Goal: Task Accomplishment & Management: Manage account settings

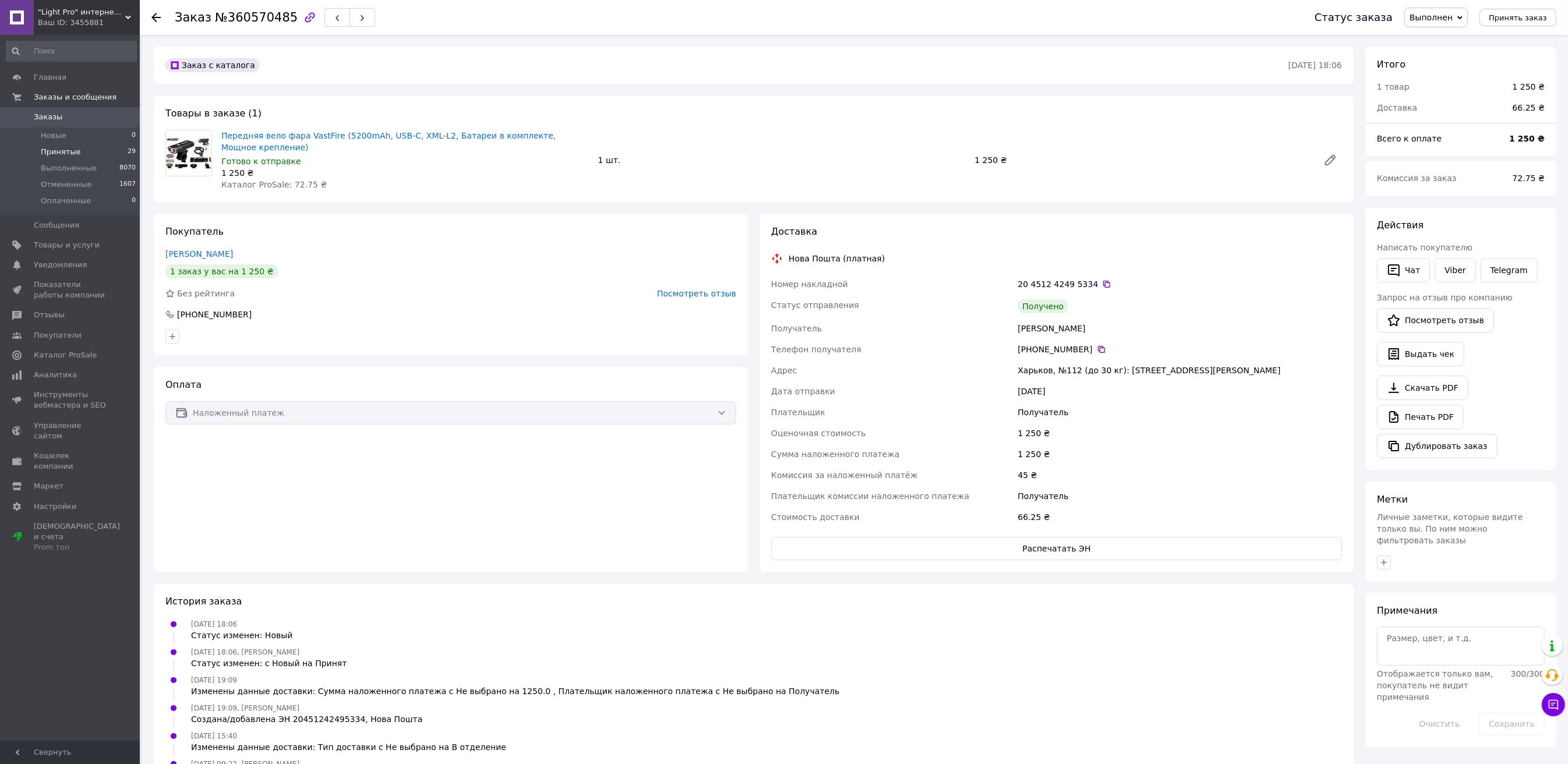
click at [59, 152] on span "Принятые" at bounding box center [61, 152] width 40 height 11
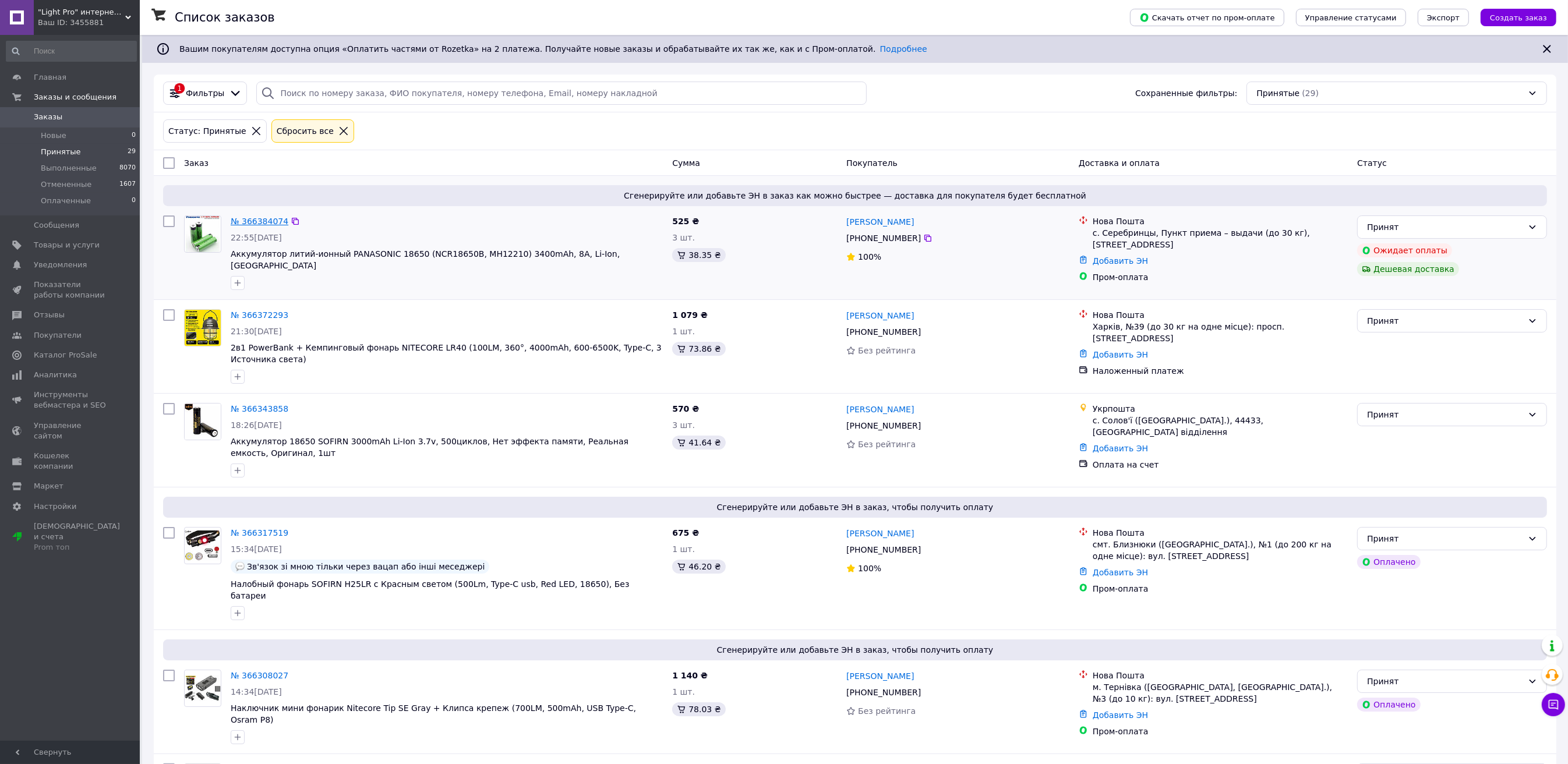
click at [248, 220] on link "№ 366384074" at bounding box center [260, 221] width 58 height 9
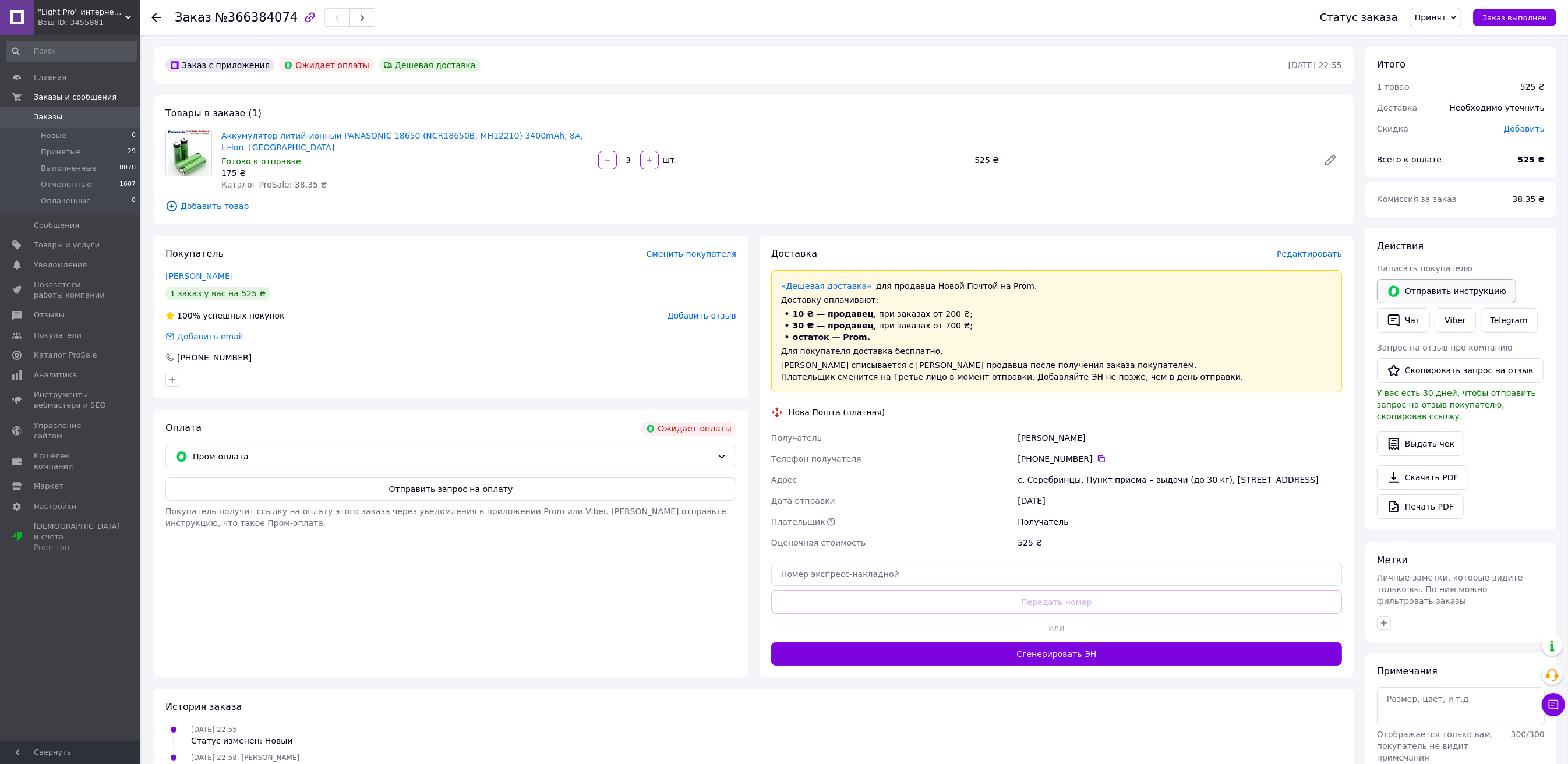
click at [1426, 295] on button "Отправить инструкцию" at bounding box center [1446, 291] width 139 height 25
click at [203, 277] on link "[PERSON_NAME]" at bounding box center [199, 276] width 67 height 9
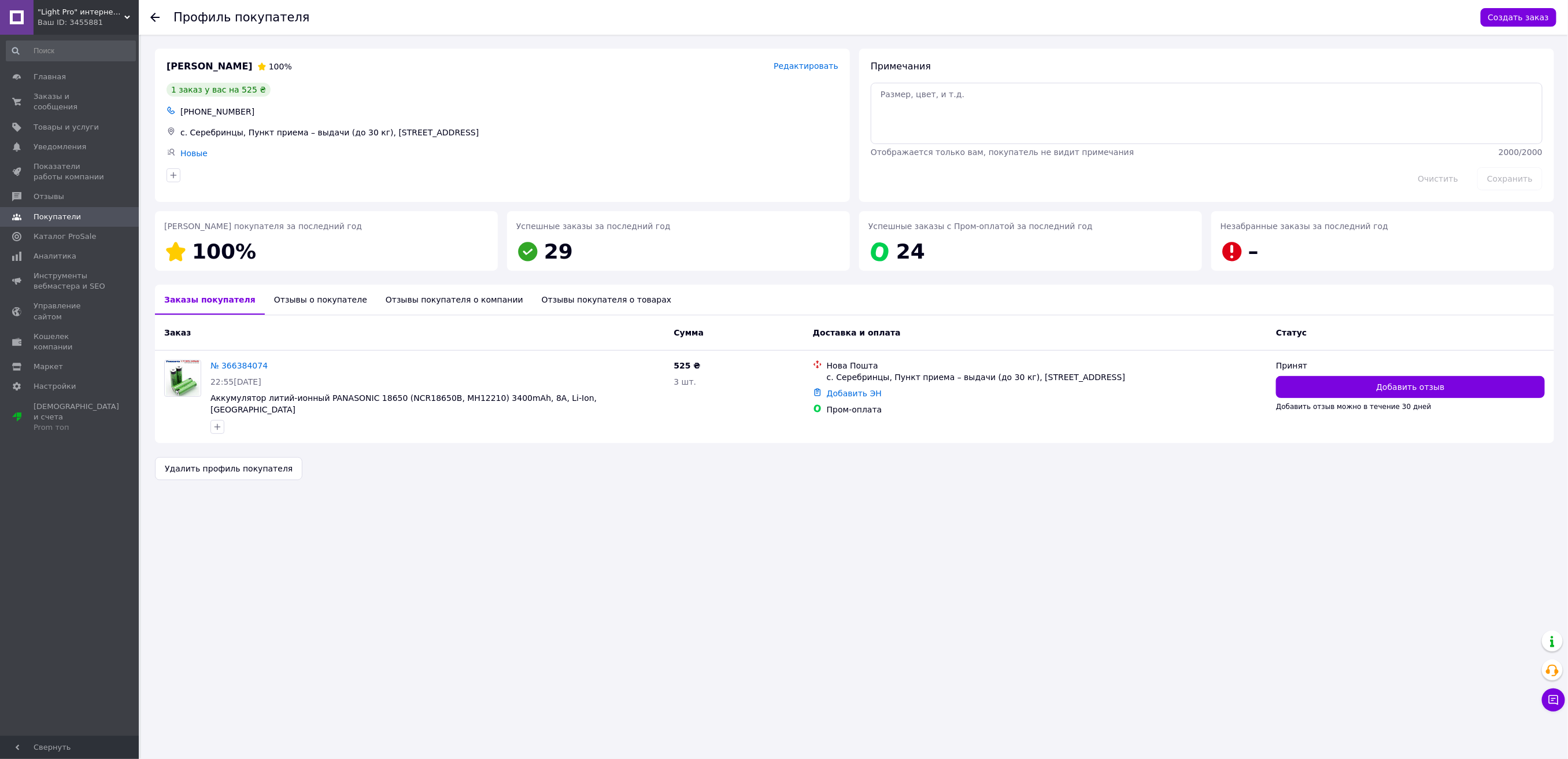
click at [152, 19] on use at bounding box center [154, 17] width 9 height 9
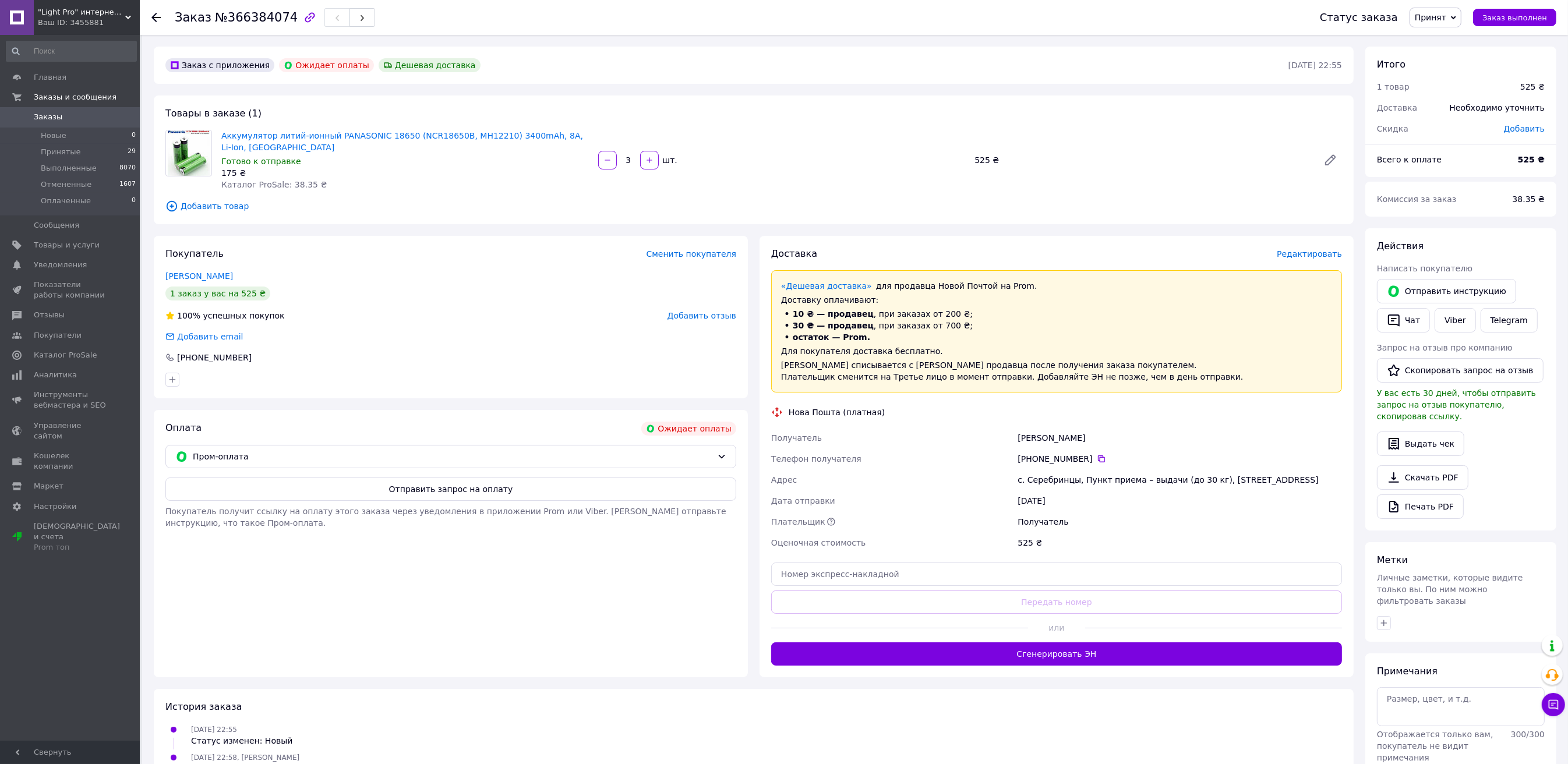
click at [153, 19] on use at bounding box center [156, 17] width 9 height 9
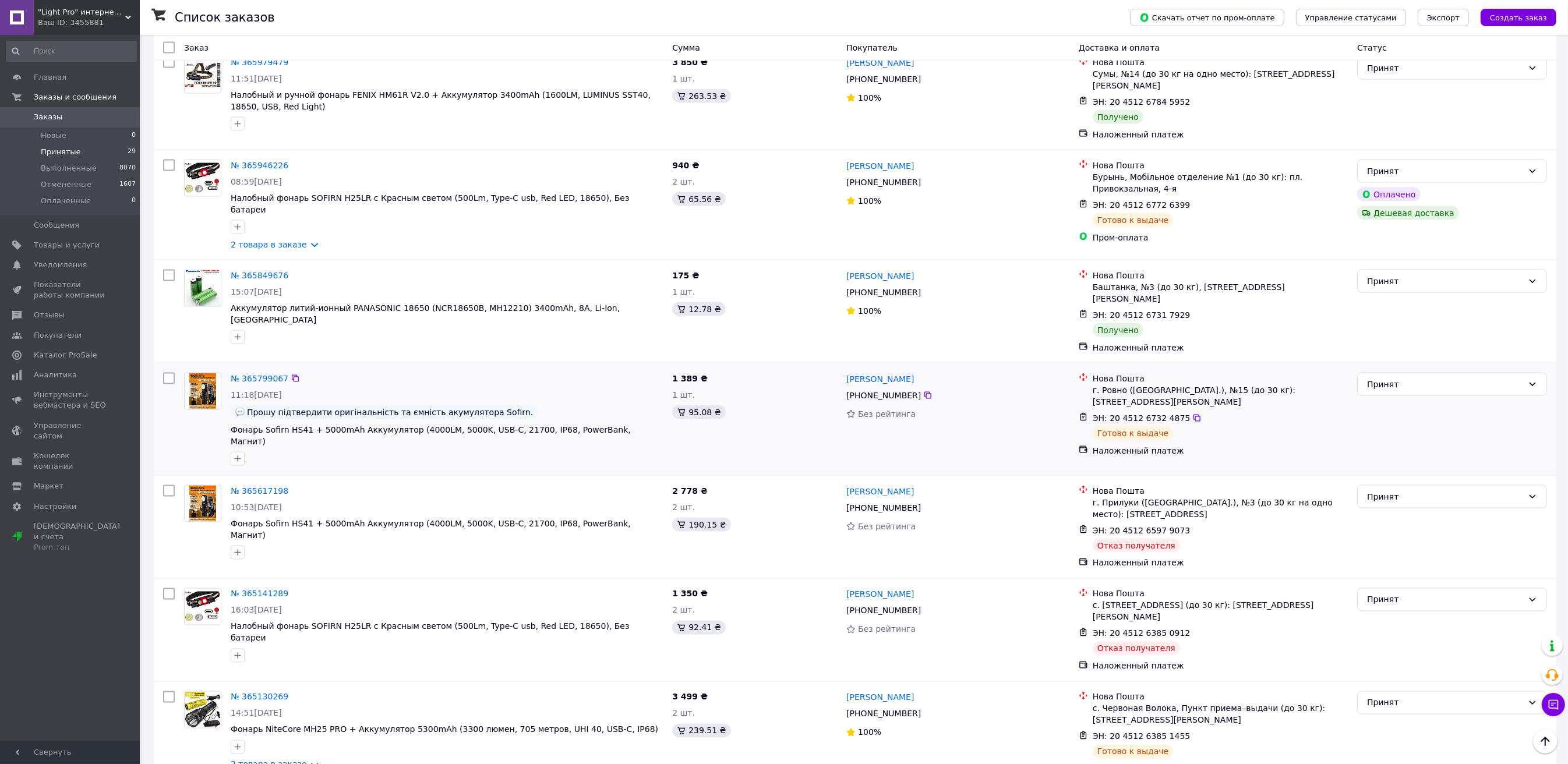
scroll to position [2381, 0]
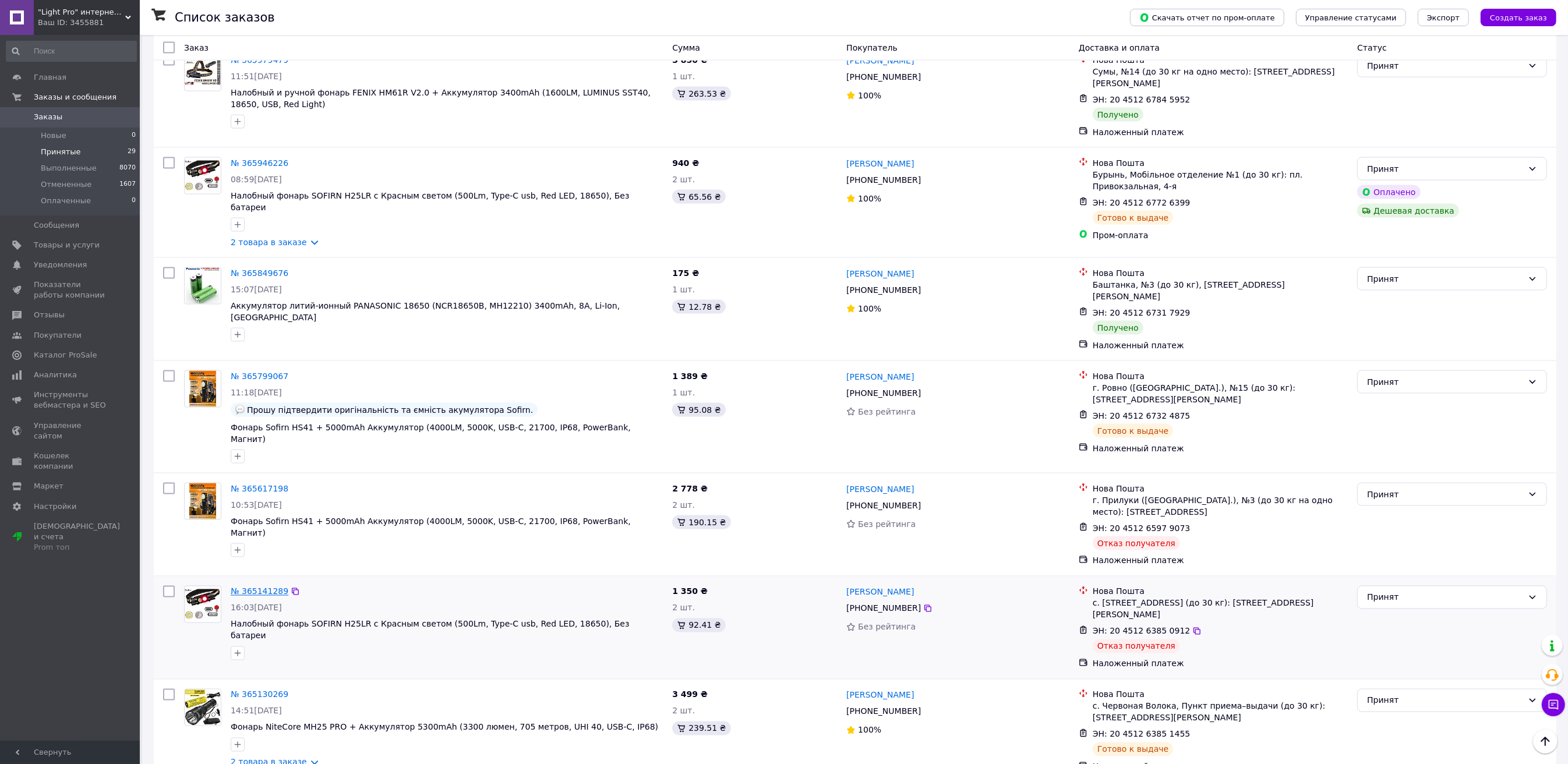
click at [265, 587] on link "№ 365141289" at bounding box center [260, 591] width 58 height 9
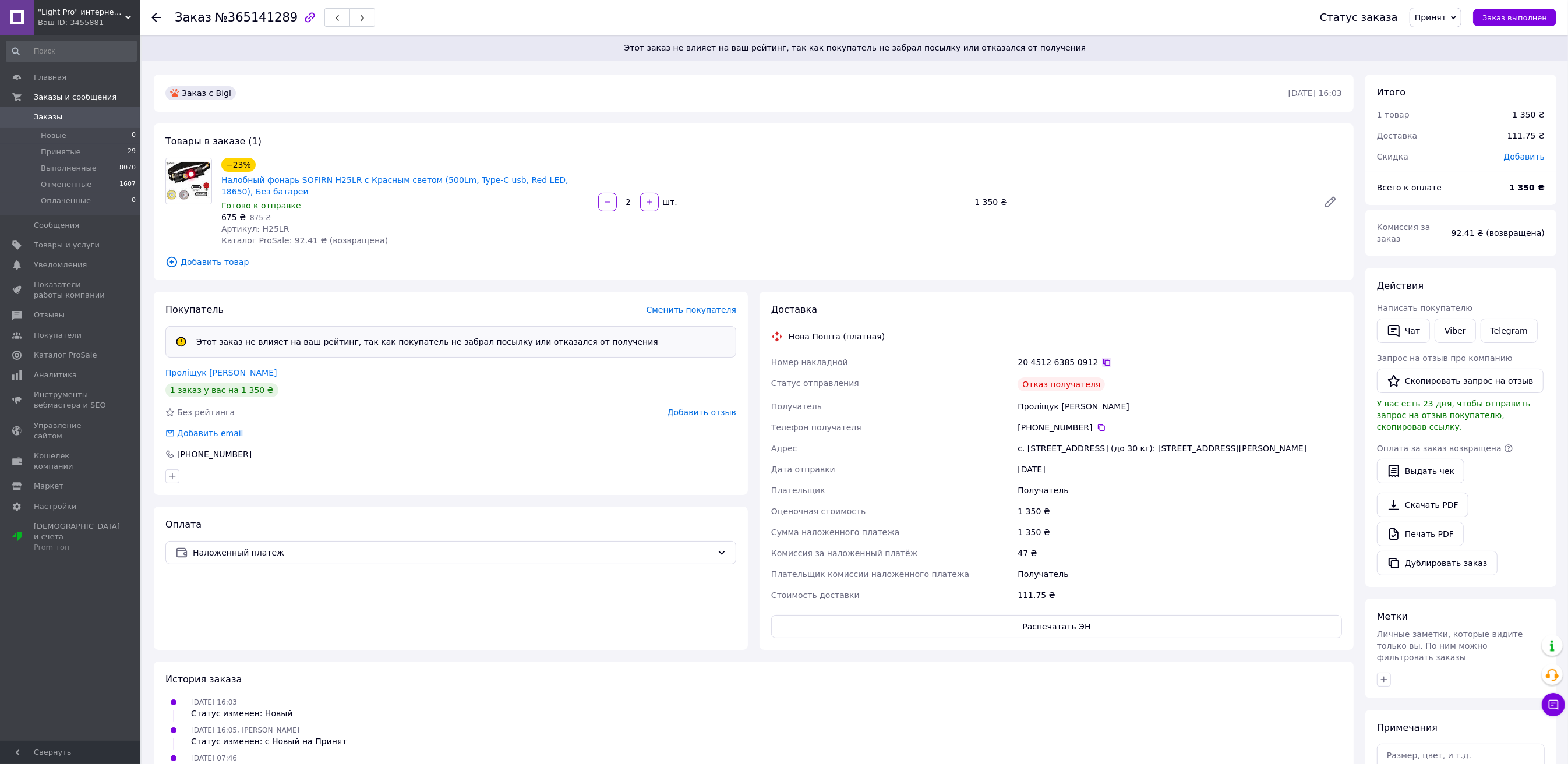
click at [1102, 361] on icon at bounding box center [1106, 362] width 9 height 9
click at [215, 373] on link "Проліщук [PERSON_NAME]" at bounding box center [222, 372] width 112 height 9
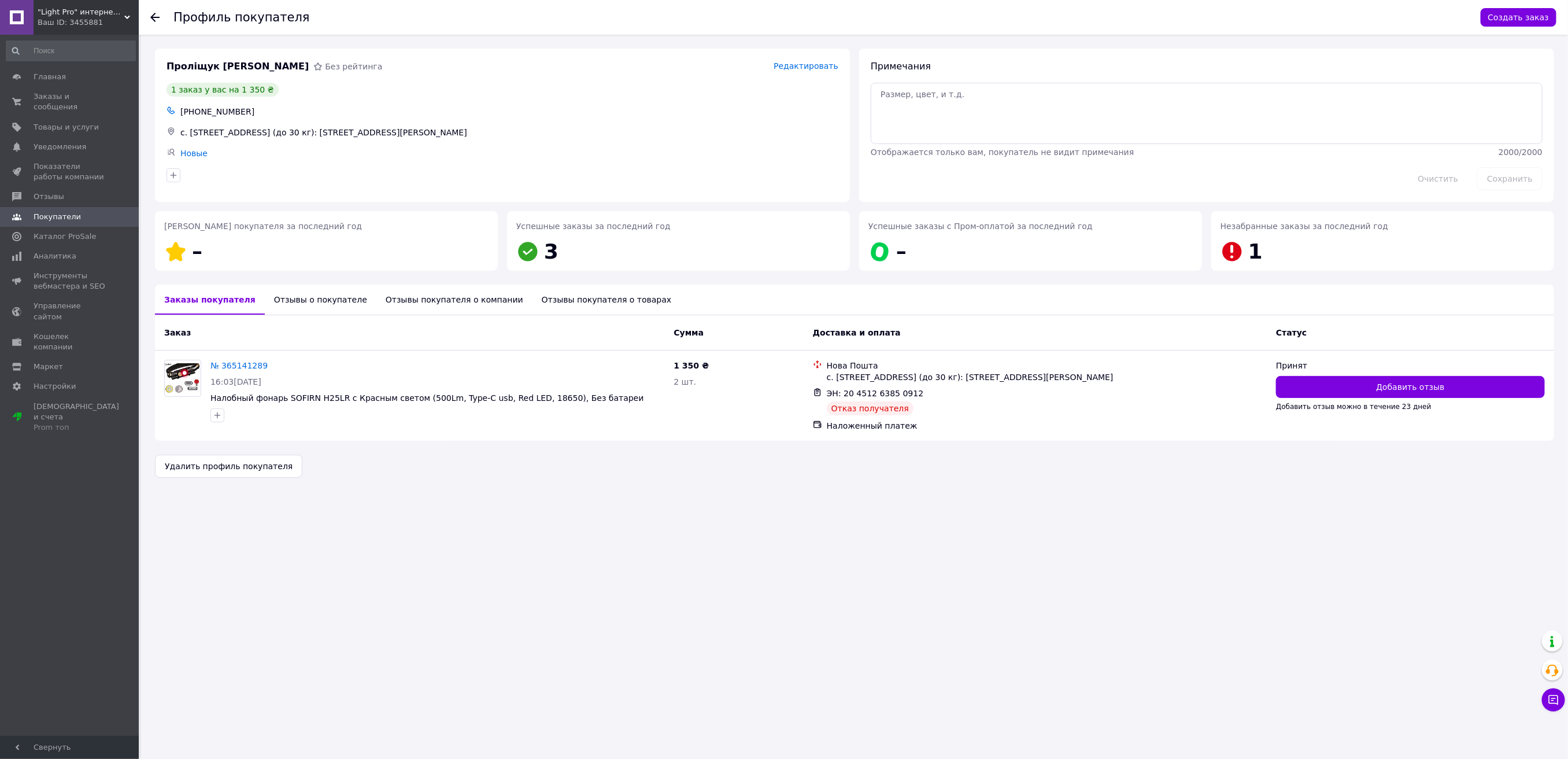
click at [156, 21] on icon at bounding box center [154, 17] width 9 height 9
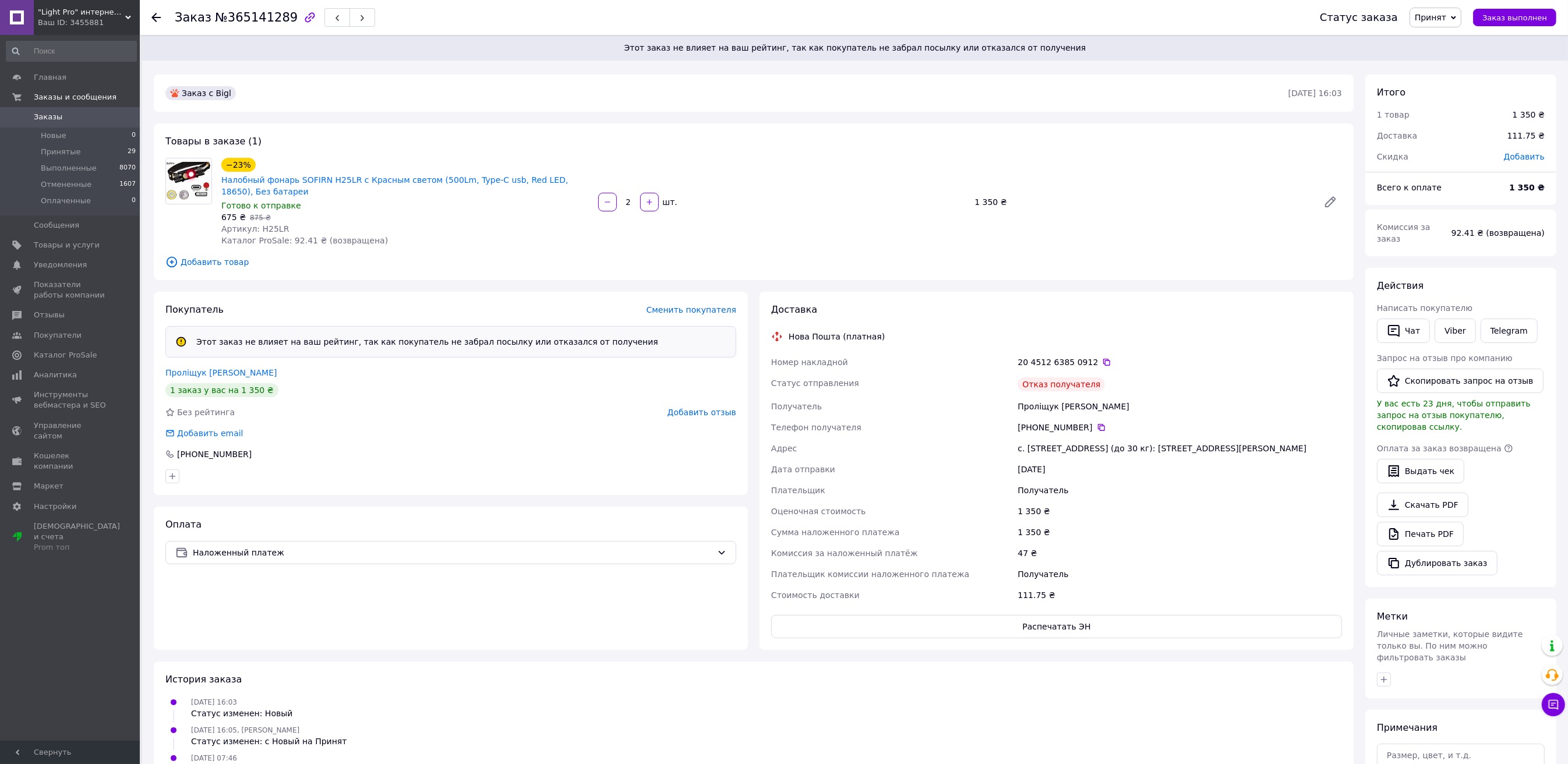
click at [685, 413] on span "Добавить отзыв" at bounding box center [702, 412] width 69 height 9
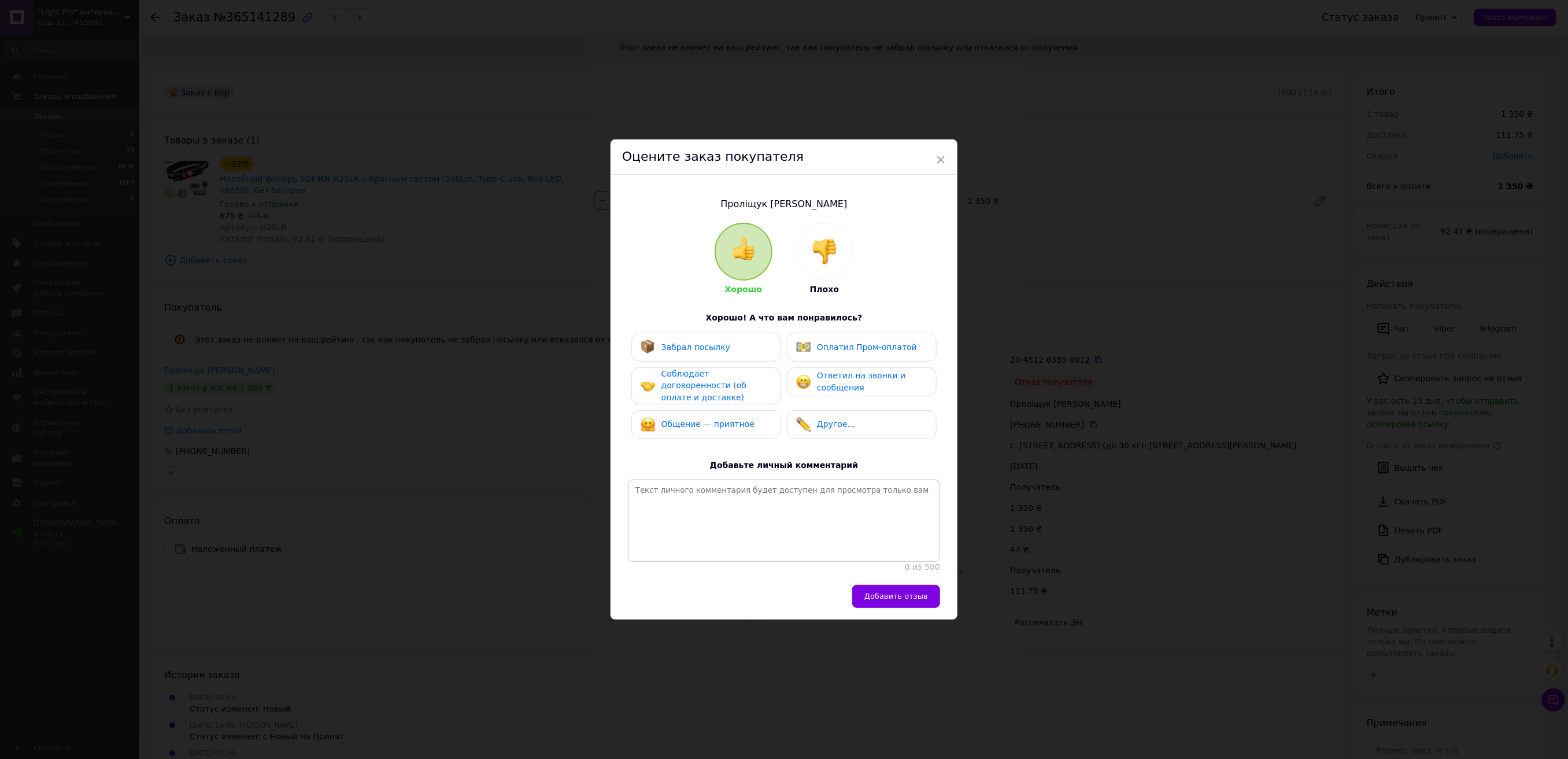
click at [820, 263] on img at bounding box center [824, 252] width 26 height 26
click at [939, 158] on span "×" at bounding box center [941, 159] width 11 height 19
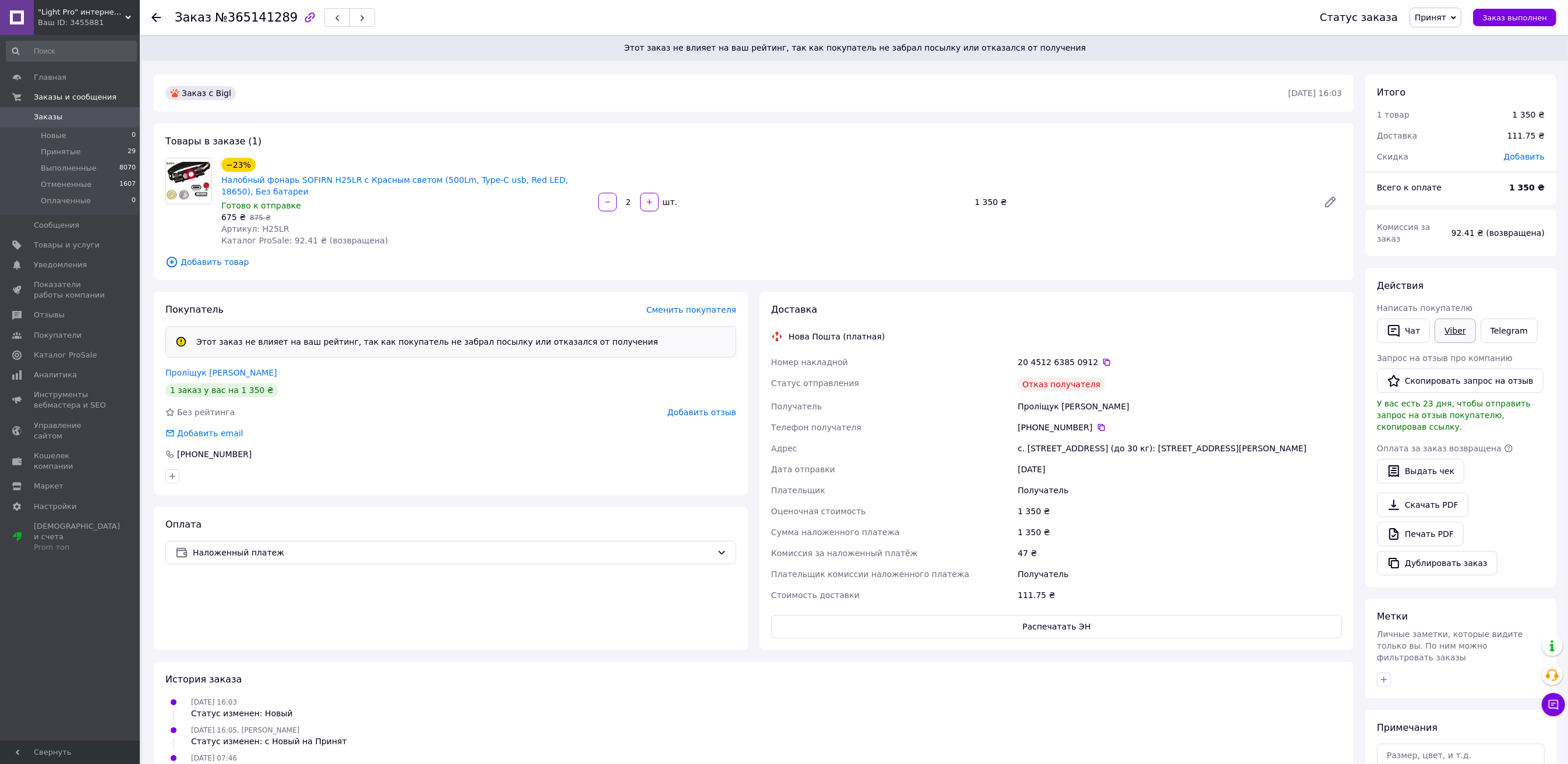
click at [1451, 319] on link "Viber" at bounding box center [1455, 331] width 41 height 25
click at [724, 408] on span "Добавить отзыв" at bounding box center [702, 412] width 69 height 9
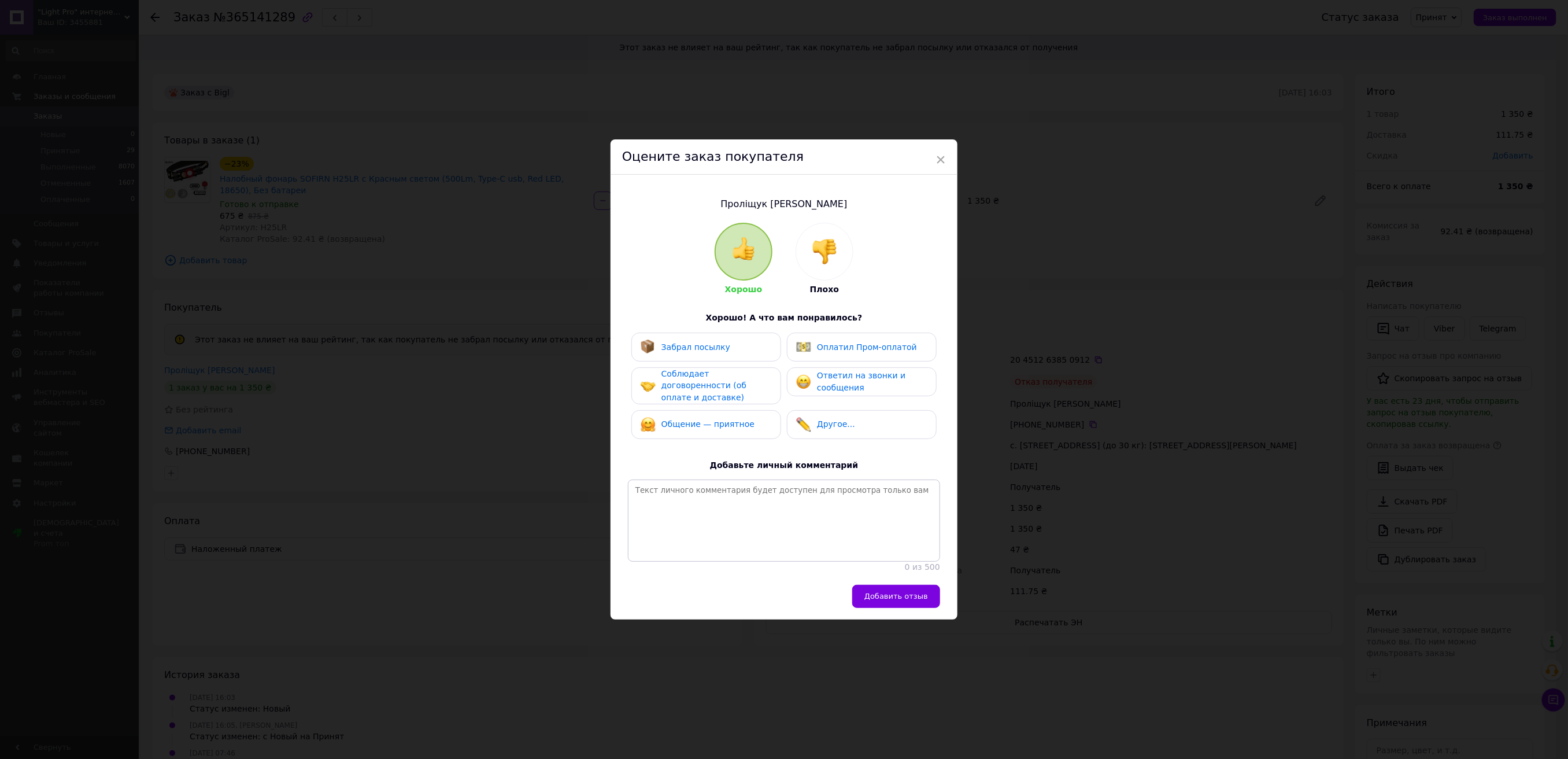
click at [806, 285] on div "Плохо" at bounding box center [824, 259] width 58 height 73
click at [812, 272] on div at bounding box center [824, 252] width 57 height 57
click at [730, 342] on span "Не забрал посылку" at bounding box center [702, 347] width 81 height 9
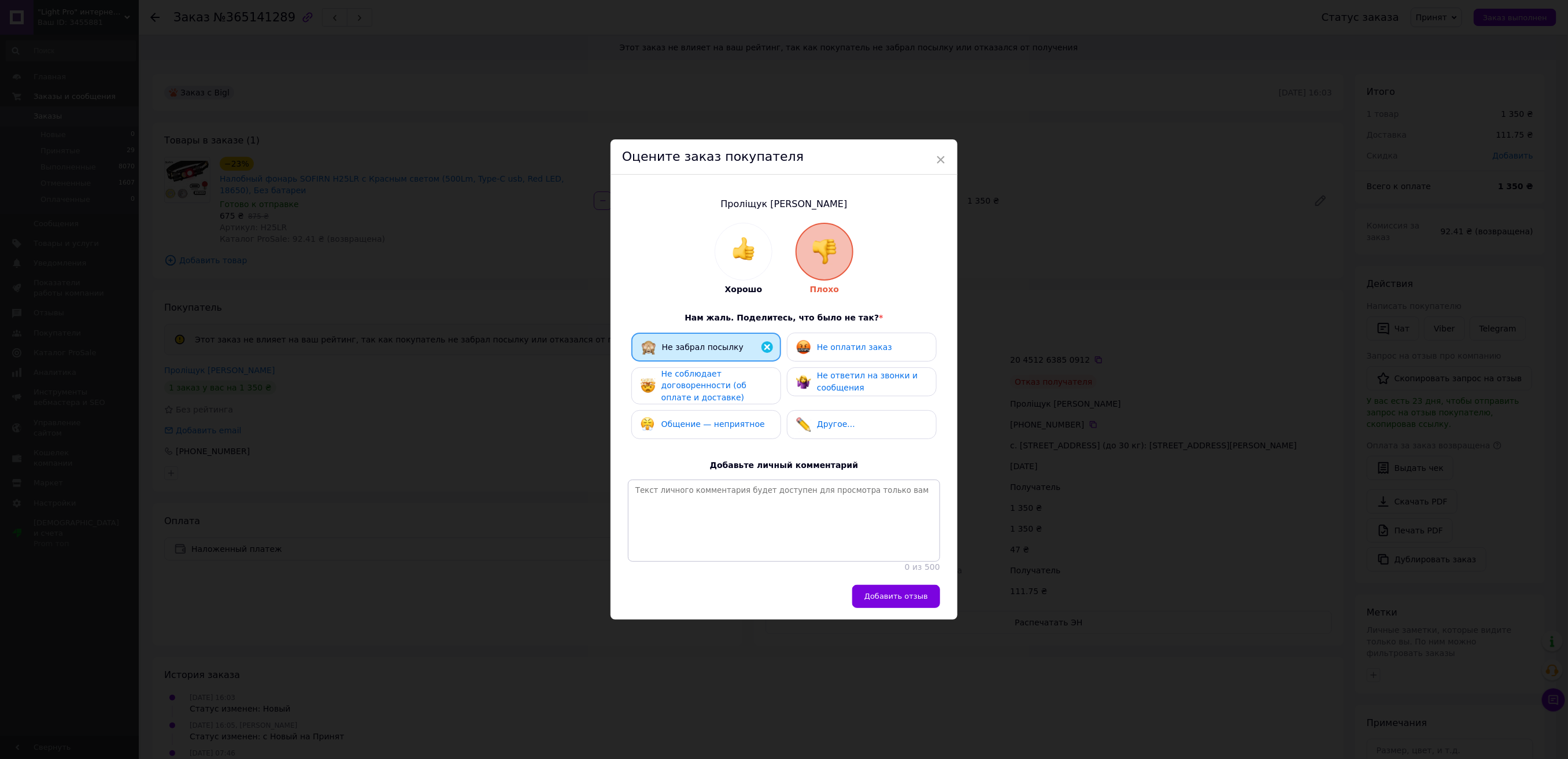
click at [873, 347] on span "Не оплатил заказ" at bounding box center [854, 347] width 75 height 9
click at [862, 380] on div "Не ответил на звонки и сообщения" at bounding box center [872, 382] width 110 height 24
click at [736, 377] on span "Не соблюдает договоренности (об оплате и доставке)" at bounding box center [704, 385] width 85 height 33
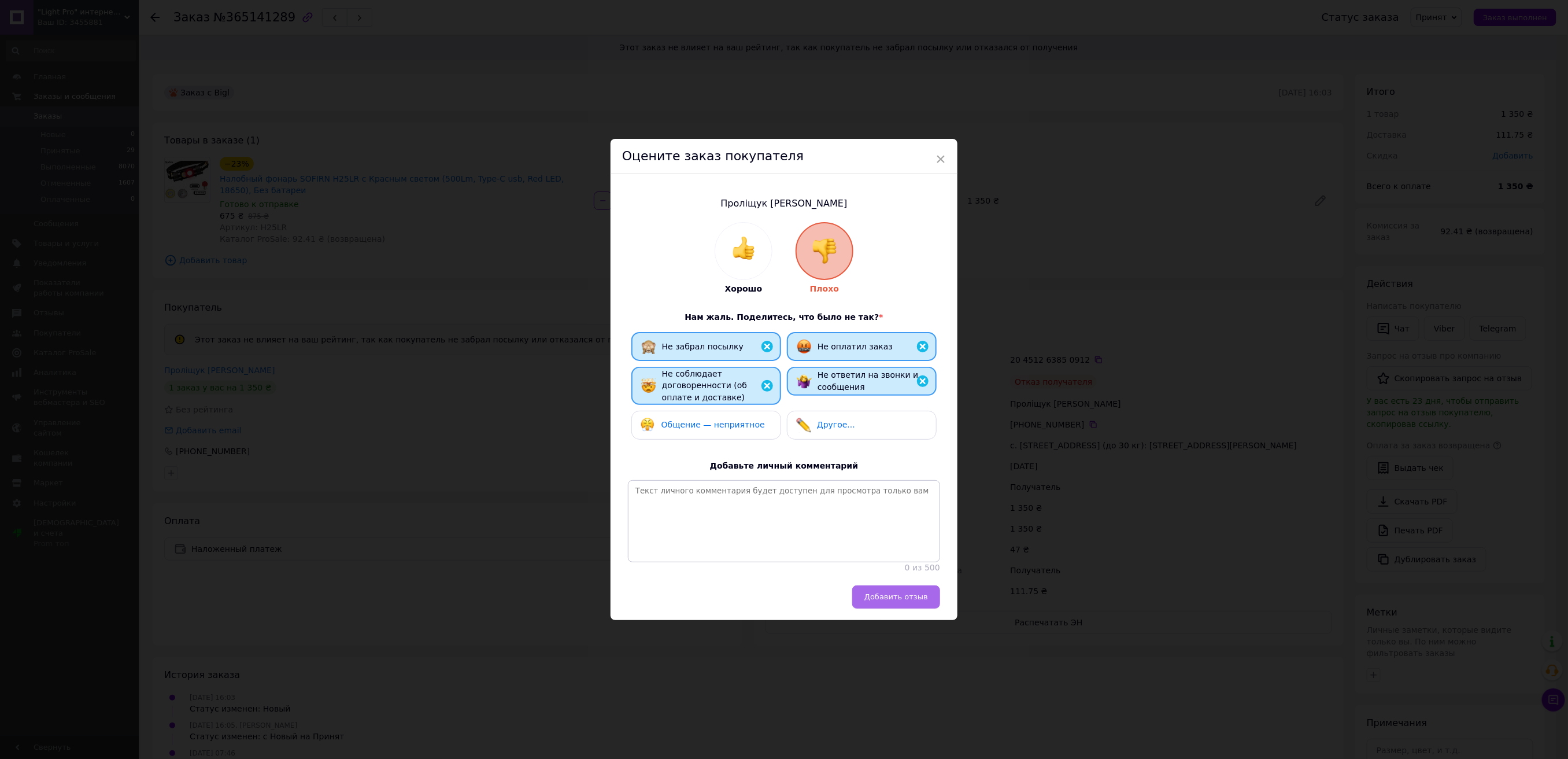
click at [891, 609] on button "Добавить отзыв" at bounding box center [896, 597] width 88 height 23
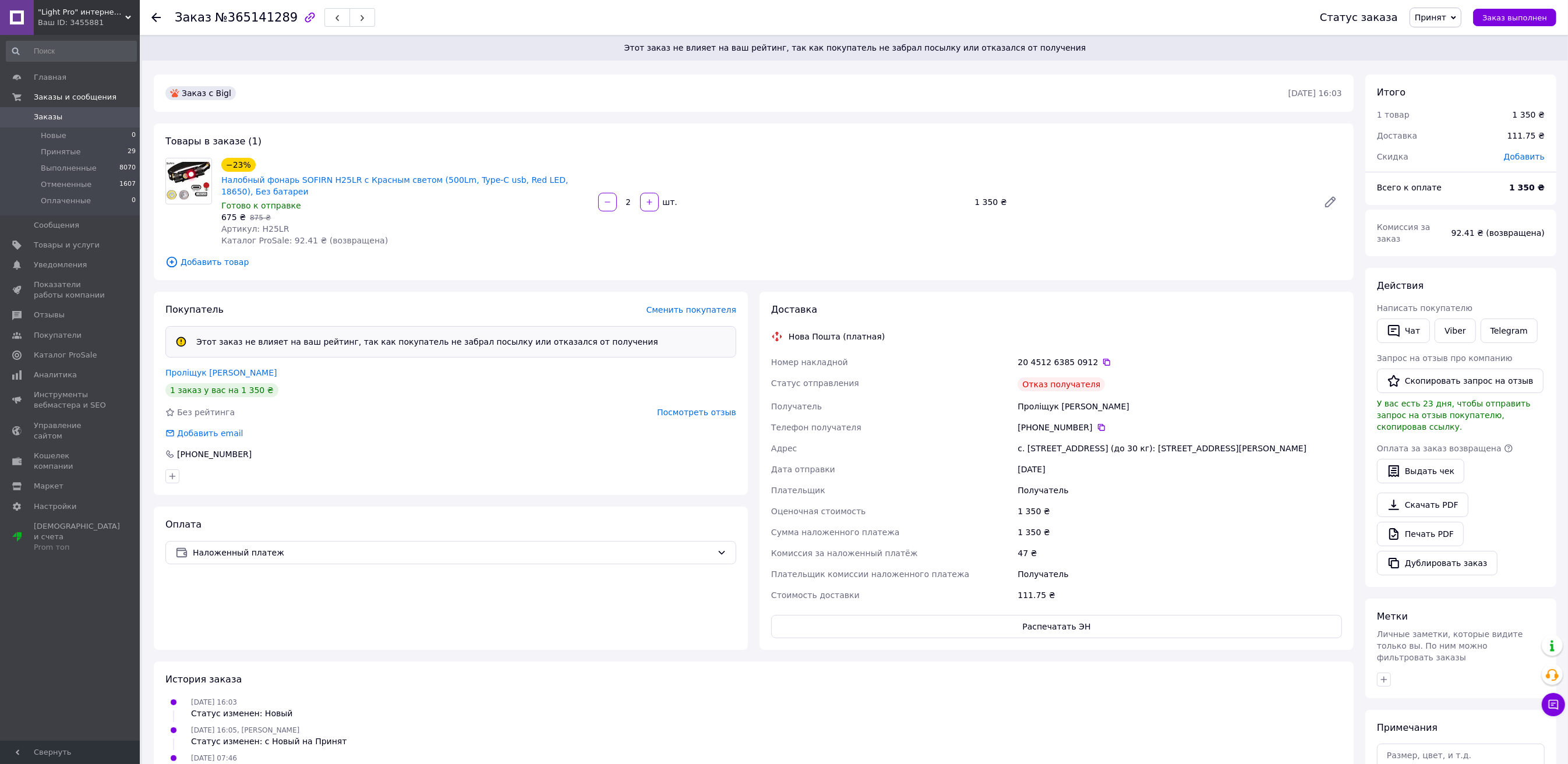
click at [154, 15] on use at bounding box center [156, 17] width 9 height 9
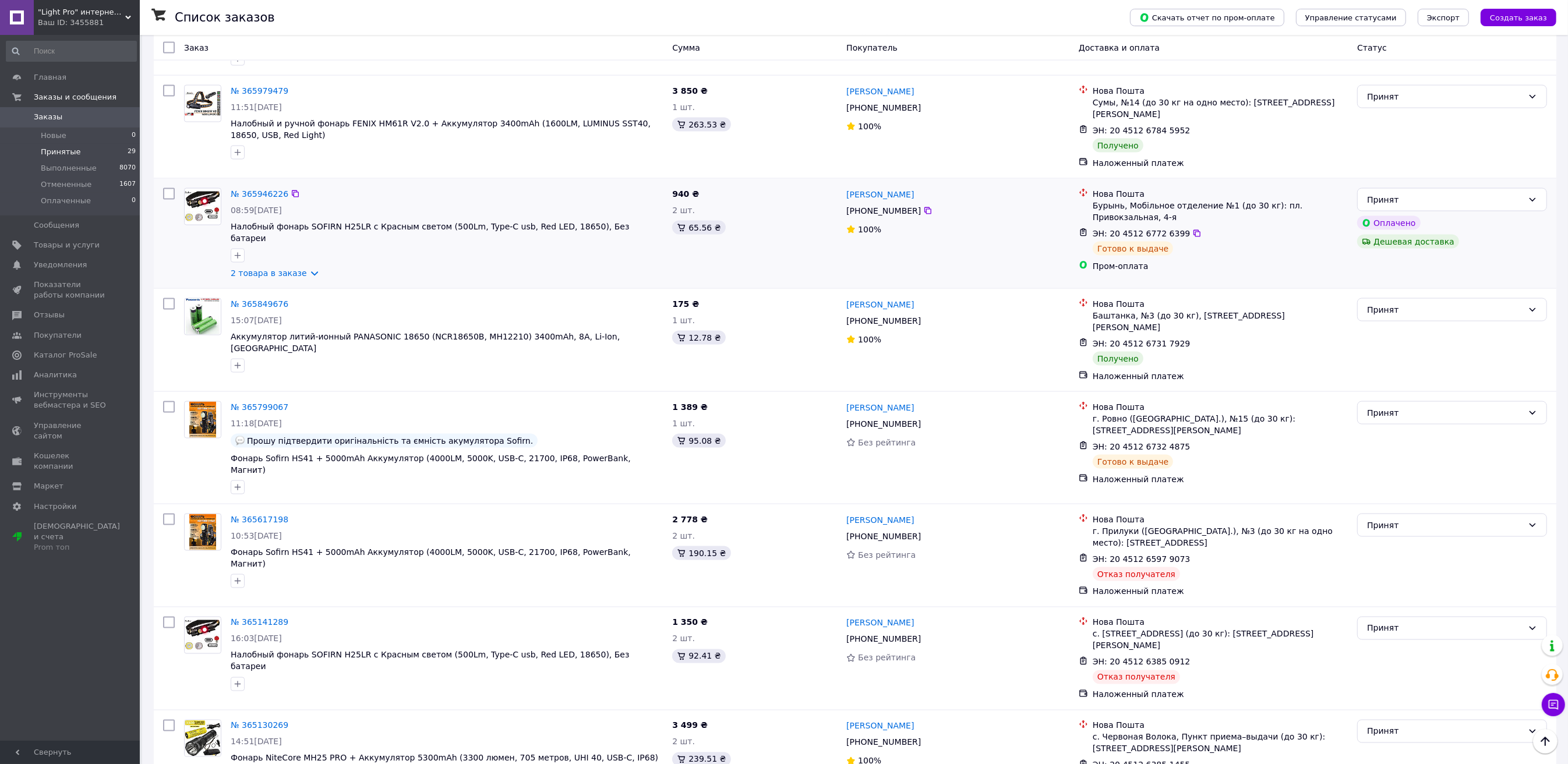
scroll to position [2381, 0]
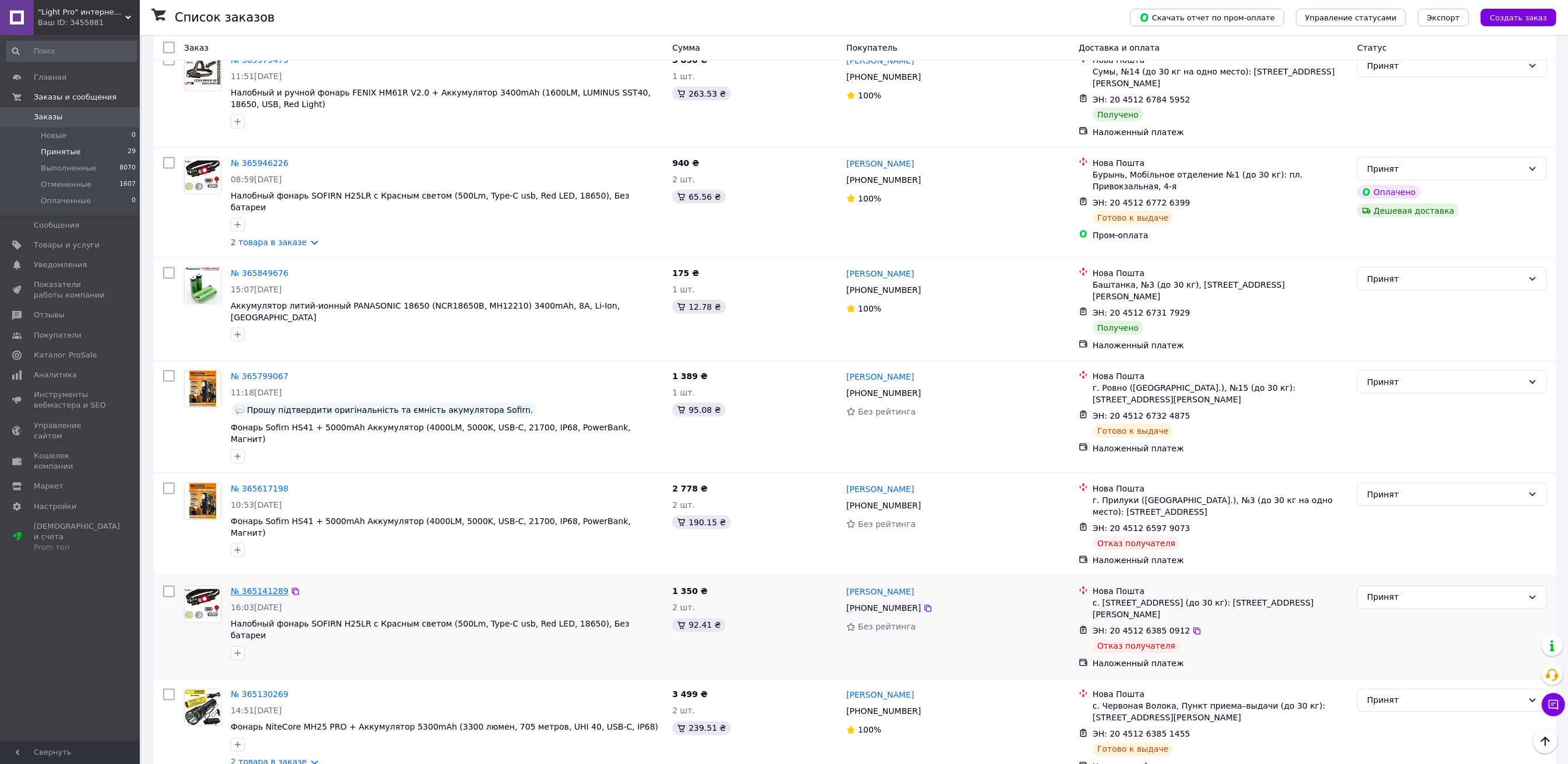
click at [262, 587] on link "№ 365141289" at bounding box center [260, 591] width 58 height 9
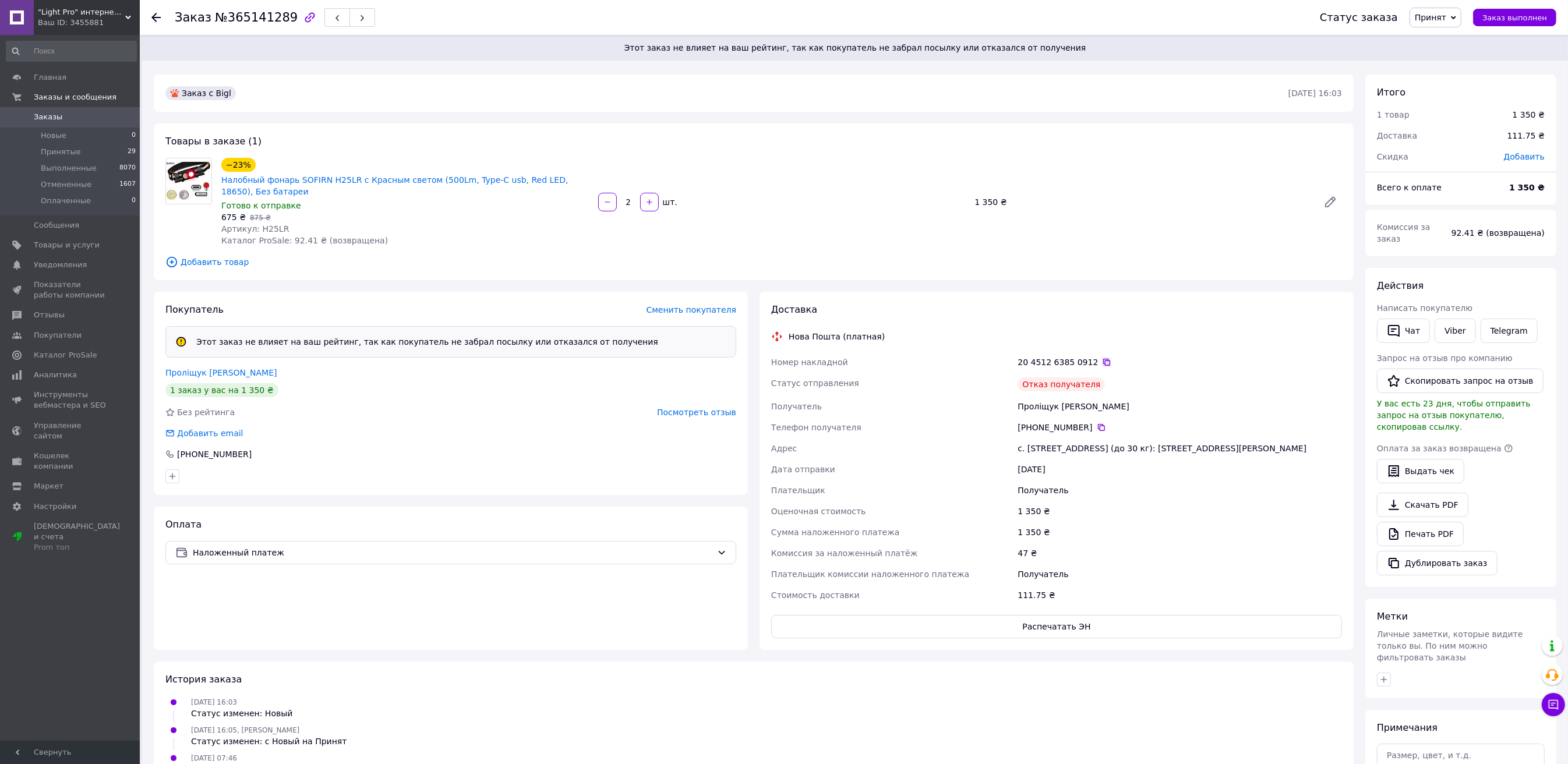
click at [1102, 363] on icon at bounding box center [1106, 362] width 9 height 9
click at [151, 16] on icon at bounding box center [156, 17] width 9 height 9
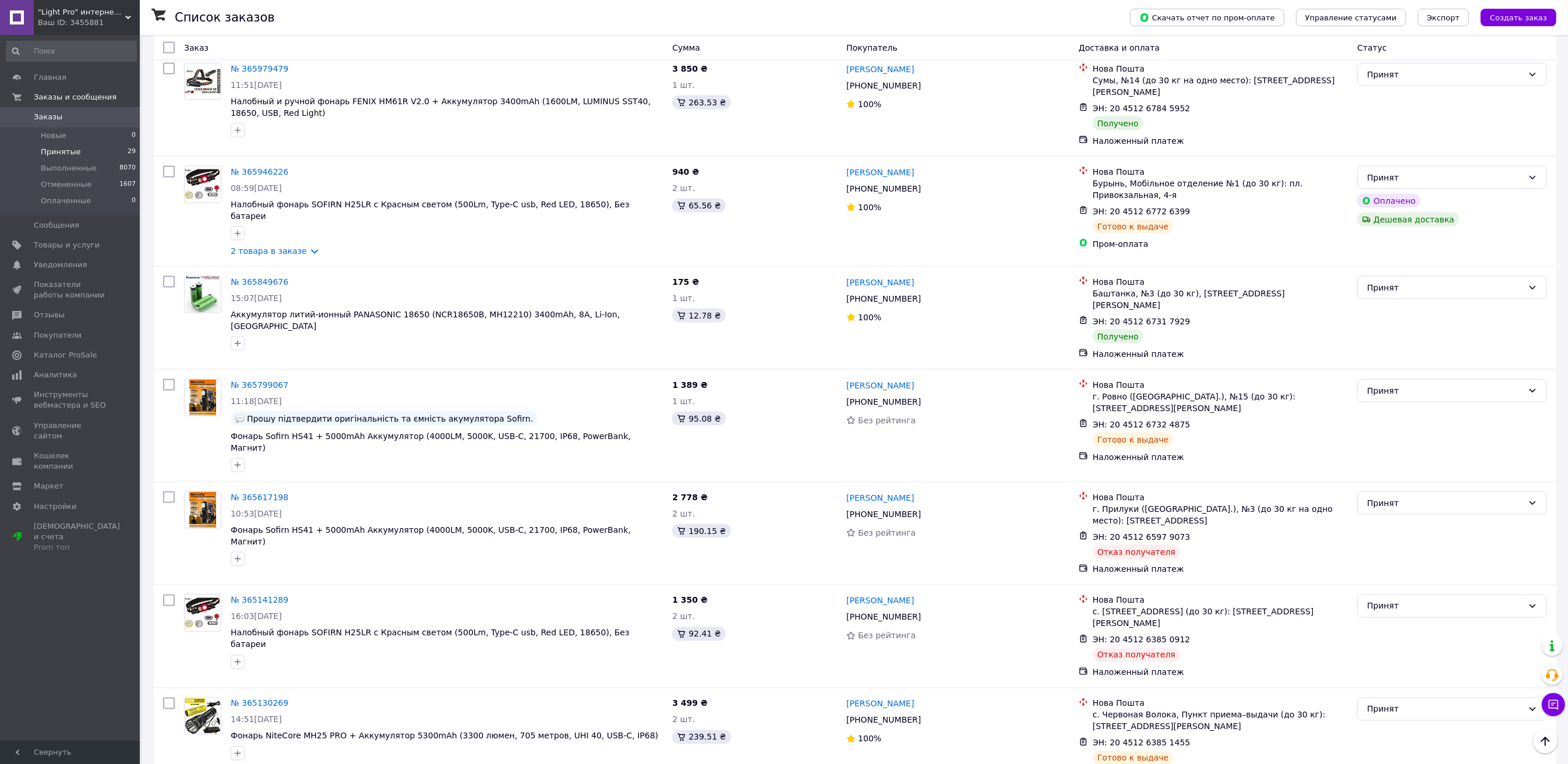
scroll to position [2381, 0]
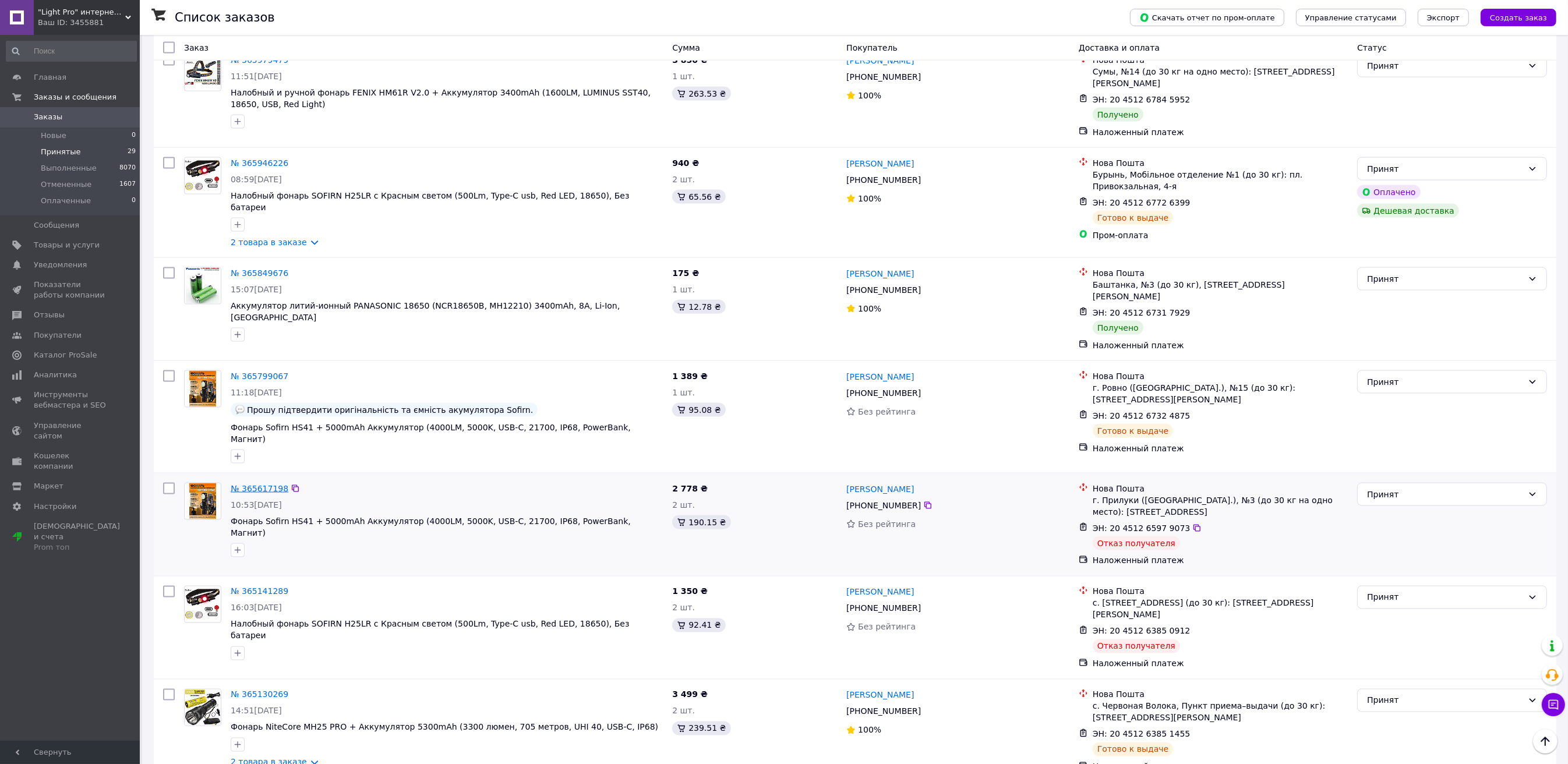
click at [267, 484] on link "№ 365617198" at bounding box center [260, 488] width 58 height 9
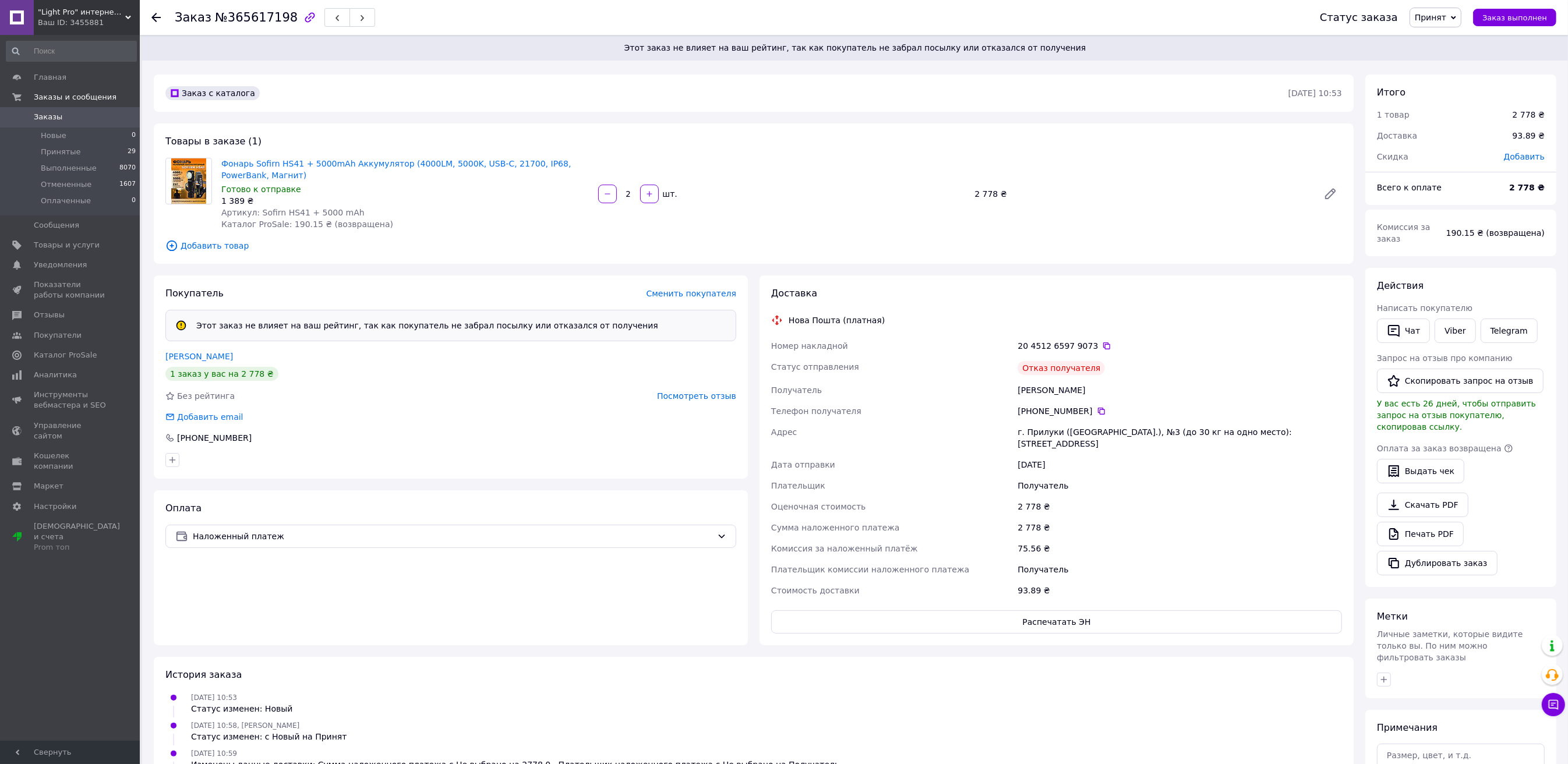
click at [156, 18] on icon at bounding box center [156, 17] width 9 height 9
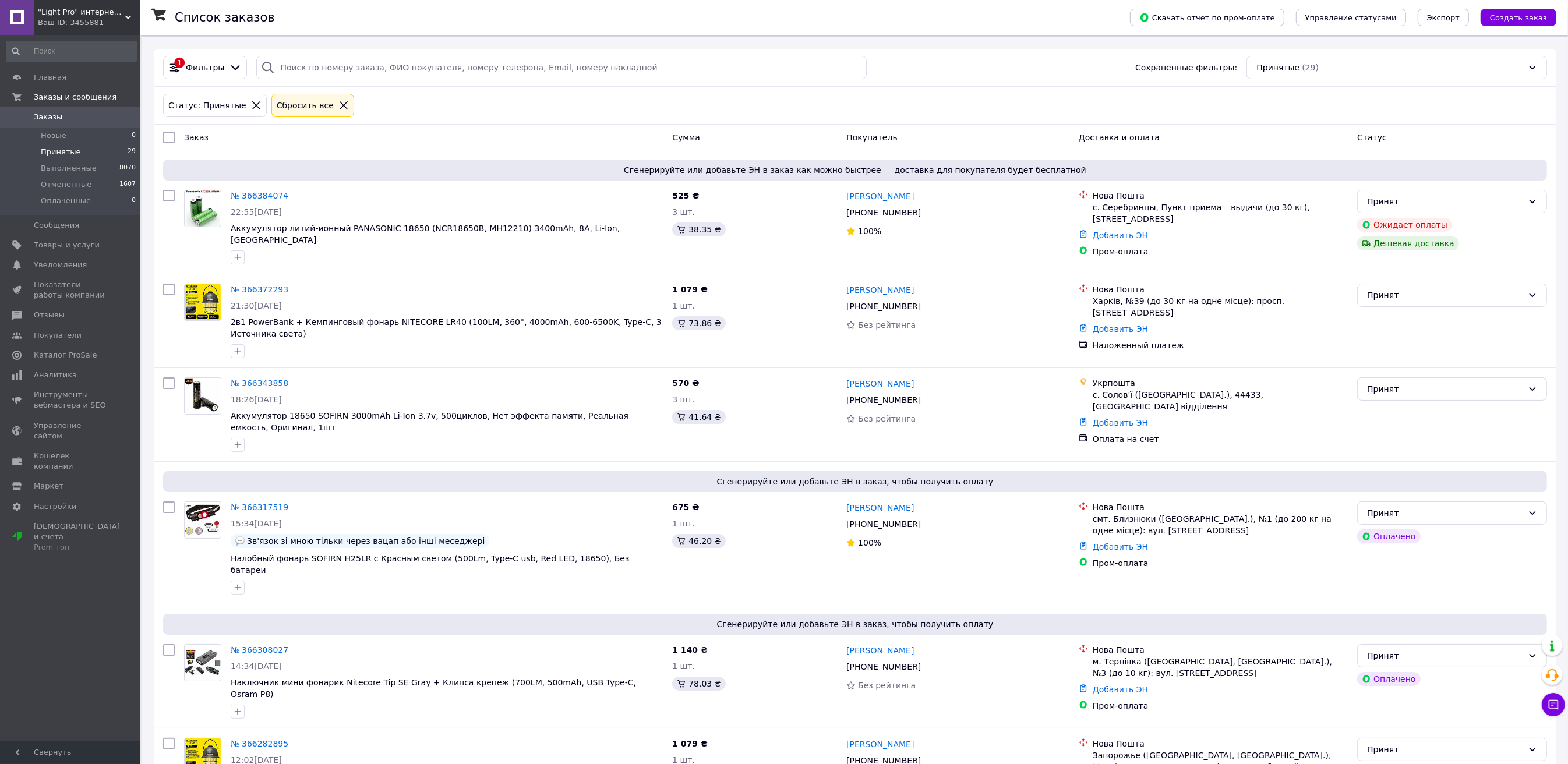
scroll to position [77, 0]
